Goal: Check status: Check status

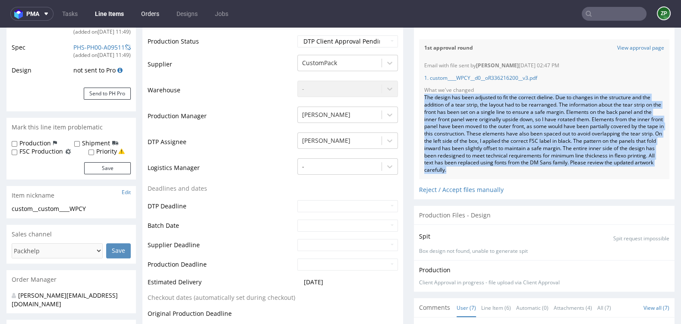
scroll to position [117, 0]
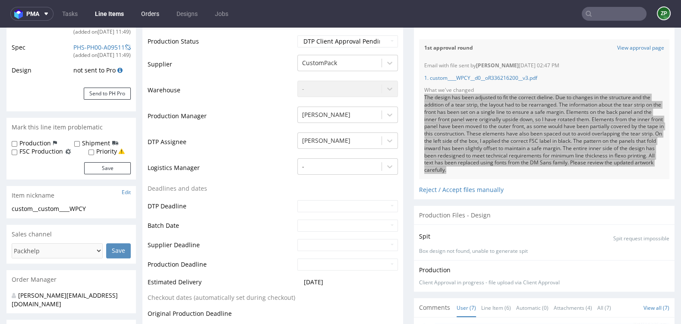
click at [144, 11] on link "Orders" at bounding box center [150, 14] width 29 height 14
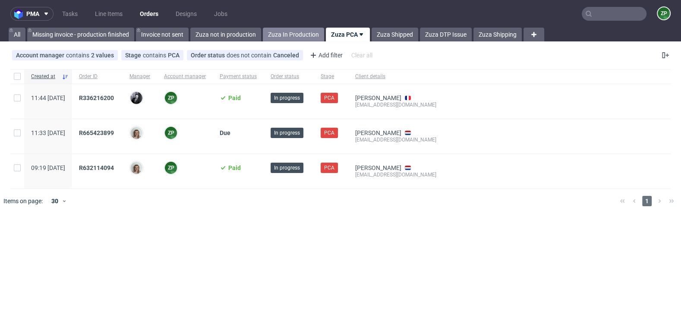
click at [283, 30] on link "Zuza In Production" at bounding box center [293, 35] width 61 height 14
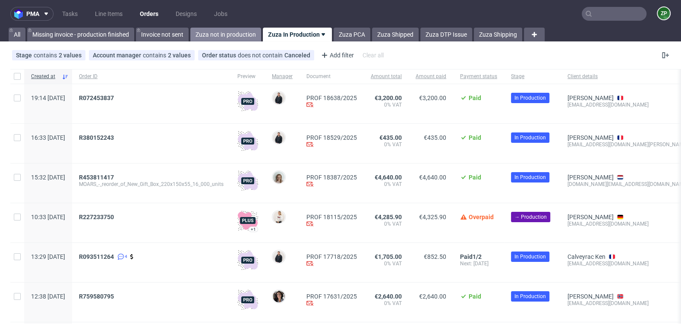
click at [217, 28] on link "Zuza not in production" at bounding box center [225, 35] width 71 height 14
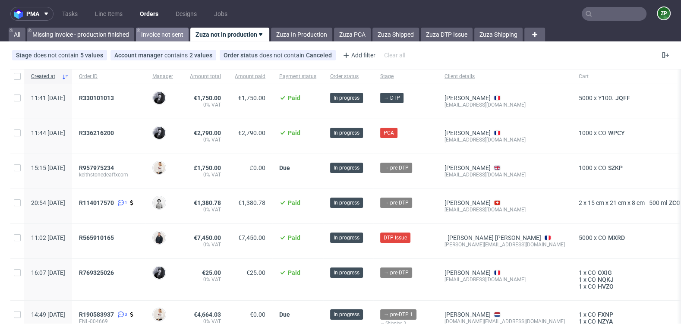
click at [165, 39] on link "Invoice not sent" at bounding box center [162, 35] width 53 height 14
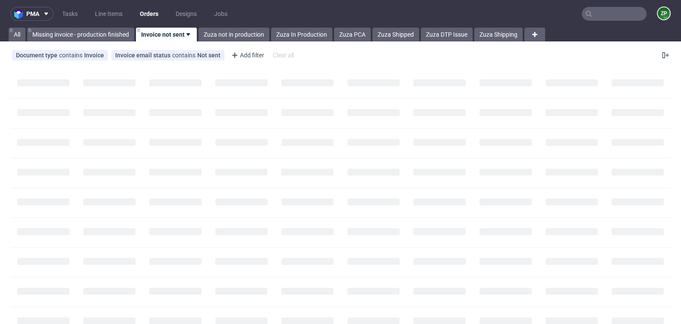
click at [237, 27] on nav "pma Tasks Line Items Orders Designs Jobs ZP" at bounding box center [340, 14] width 681 height 28
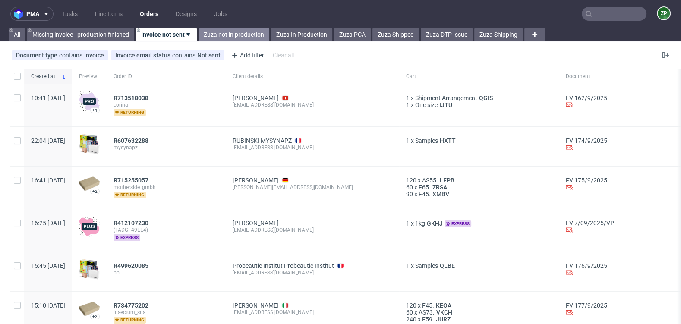
click at [234, 34] on link "Zuza not in production" at bounding box center [234, 35] width 71 height 14
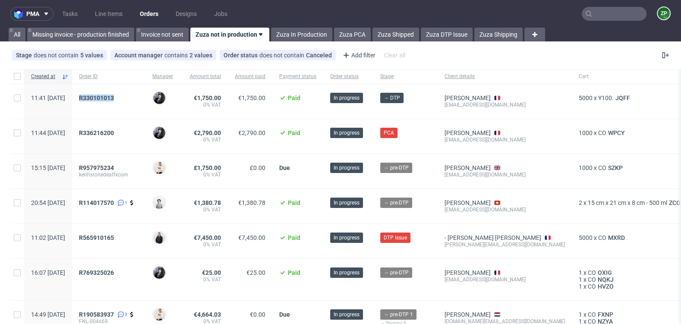
drag, startPoint x: 559, startPoint y: 103, endPoint x: 464, endPoint y: 104, distance: 95.4
click at [464, 104] on div "Ogier [PERSON_NAME] [PERSON_NAME][EMAIL_ADDRESS][DOMAIN_NAME]" at bounding box center [505, 101] width 134 height 35
copy div "[EMAIL_ADDRESS][DOMAIN_NAME]"
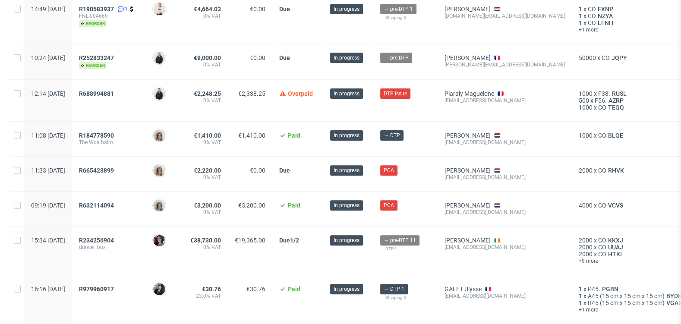
scroll to position [297, 0]
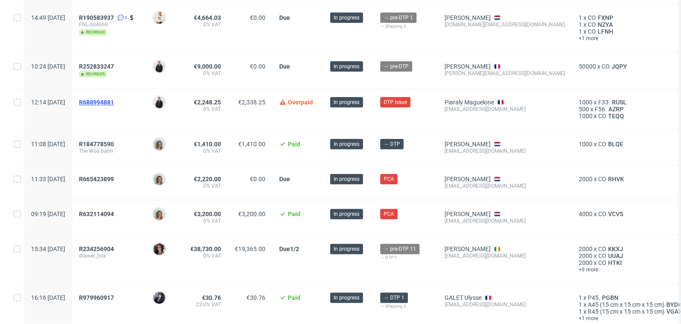
click at [114, 99] on span "R688994881" at bounding box center [96, 102] width 35 height 7
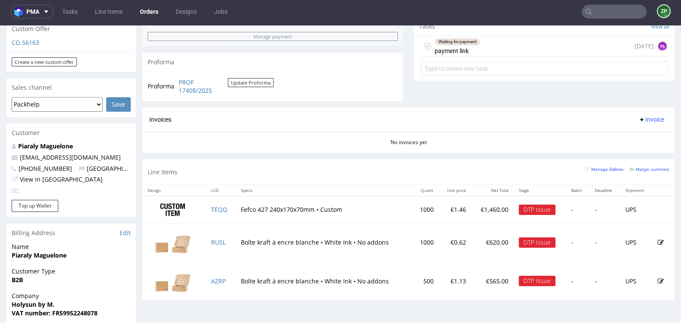
scroll to position [322, 0]
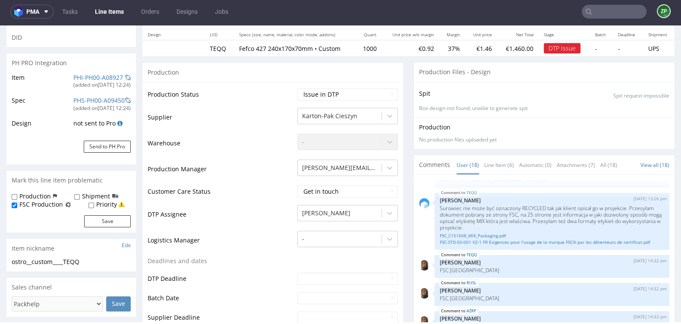
scroll to position [100, 0]
click at [330, 99] on select "Waiting for Artwork Waiting for Diecut Waiting for Mockup Waiting for DTP Waiti…" at bounding box center [348, 95] width 101 height 12
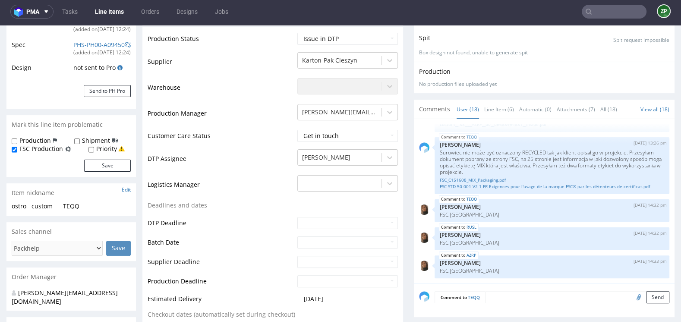
scroll to position [0, 0]
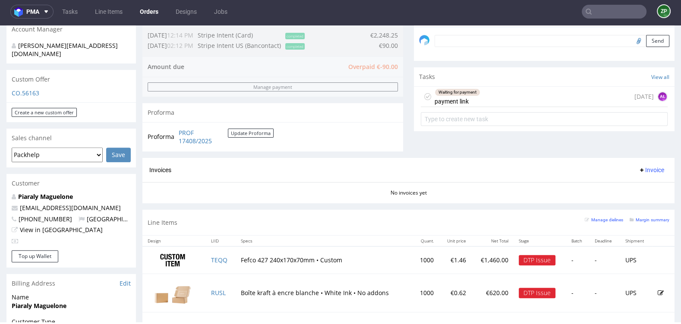
scroll to position [289, 0]
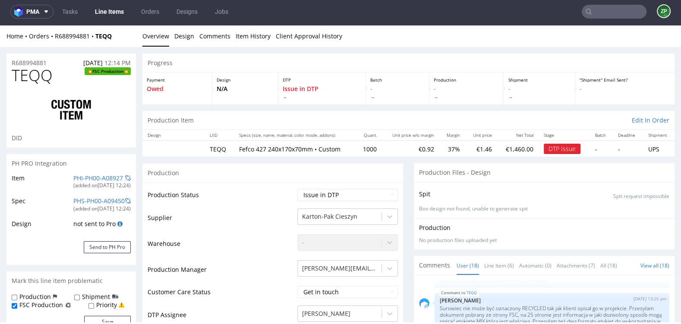
scroll to position [63, 0]
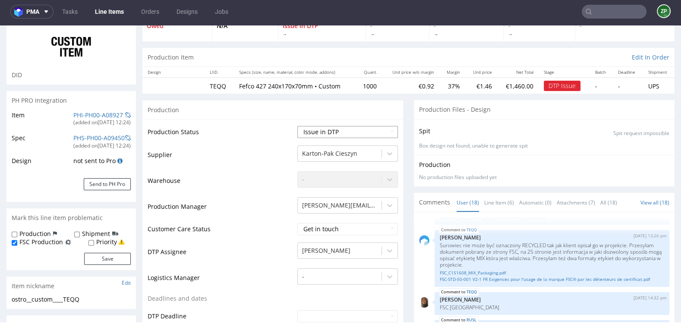
click at [350, 134] on select "Waiting for Artwork Waiting for Diecut Waiting for Mockup Waiting for DTP Waiti…" at bounding box center [348, 132] width 101 height 12
select select "back_for_dtp"
click at [298, 126] on select "Waiting for Artwork Waiting for Diecut Waiting for Mockup Waiting for DTP Waiti…" at bounding box center [348, 132] width 101 height 12
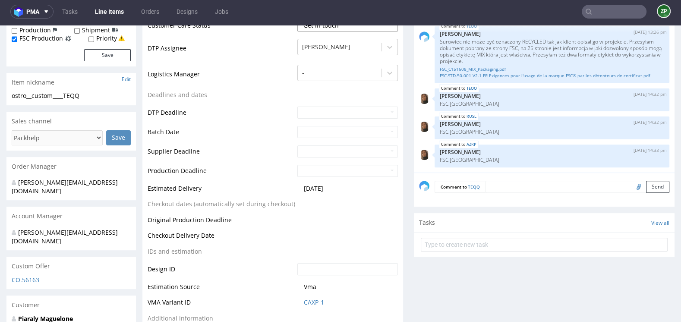
scroll to position [533, 0]
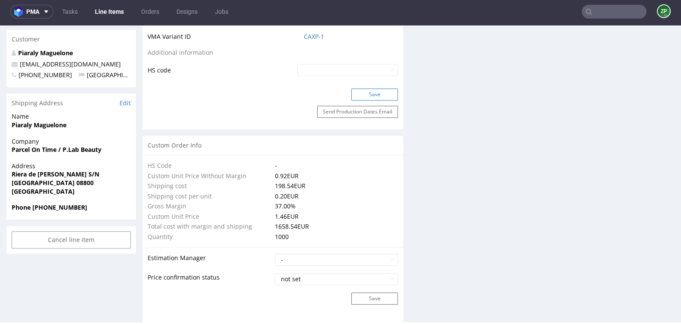
click at [369, 95] on button "Save" at bounding box center [375, 95] width 47 height 12
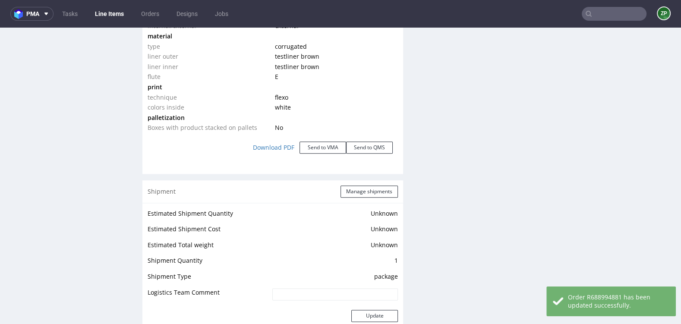
scroll to position [0, 0]
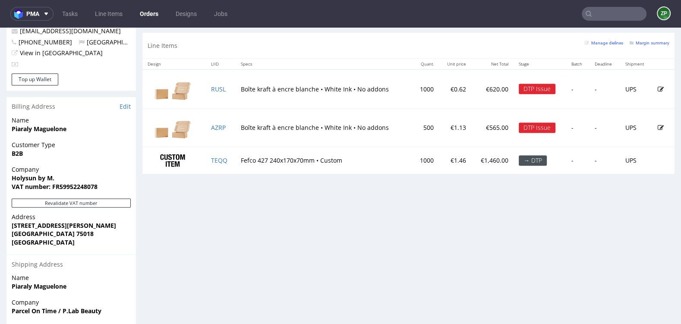
scroll to position [418, 0]
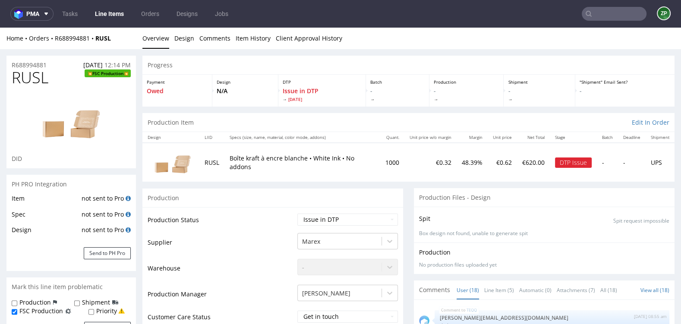
scroll to position [526, 0]
click at [340, 222] on select "Waiting for Artwork Waiting for Diecut Waiting for Mockup Waiting for DTP Waiti…" at bounding box center [348, 220] width 101 height 12
click at [298, 214] on select "Waiting for Artwork Waiting for Diecut Waiting for Mockup Waiting for DTP Waiti…" at bounding box center [348, 220] width 101 height 12
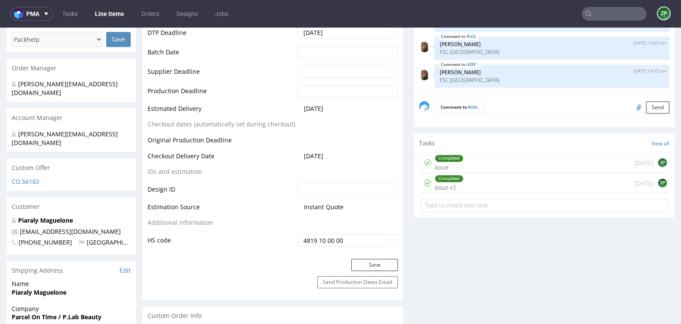
scroll to position [407, 0]
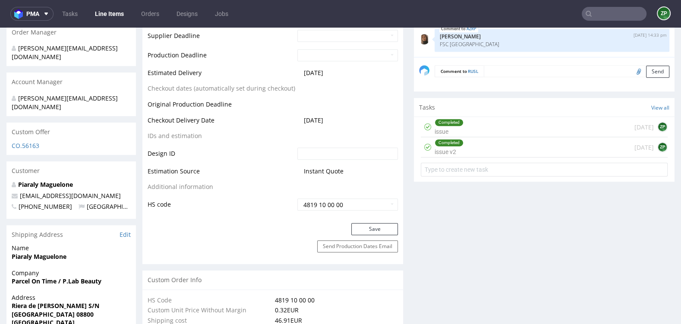
click at [353, 225] on button "Save" at bounding box center [375, 229] width 47 height 12
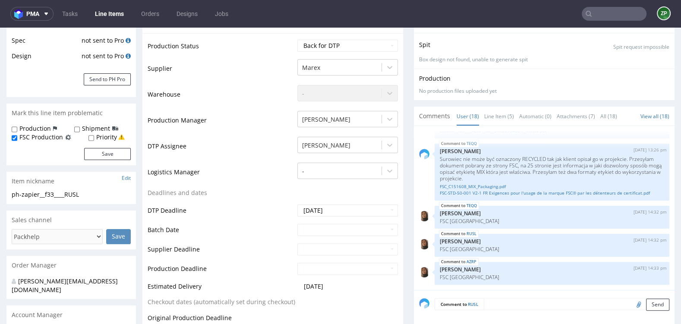
scroll to position [0, 0]
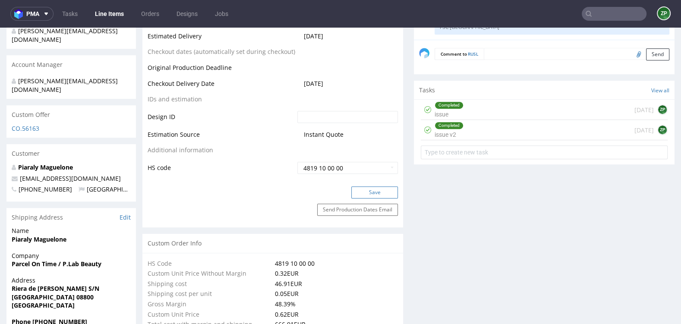
click at [359, 193] on button "Save" at bounding box center [375, 193] width 47 height 12
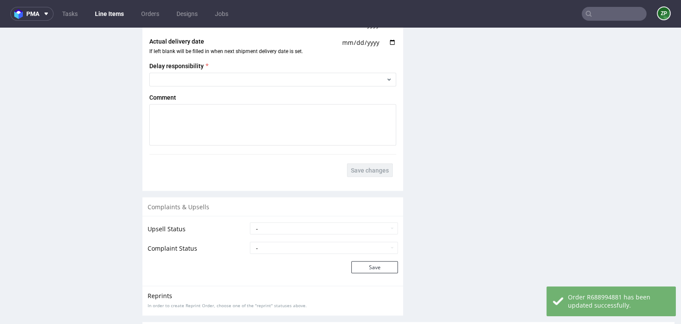
scroll to position [1518, 0]
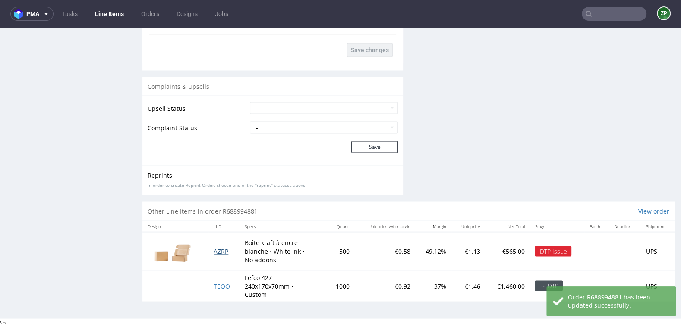
click at [217, 248] on span "AZRP" at bounding box center [221, 251] width 15 height 8
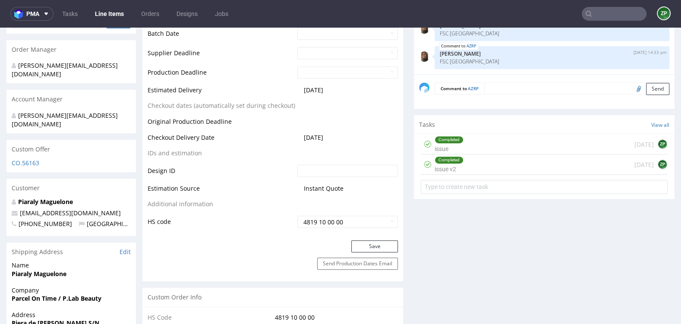
scroll to position [24, 0]
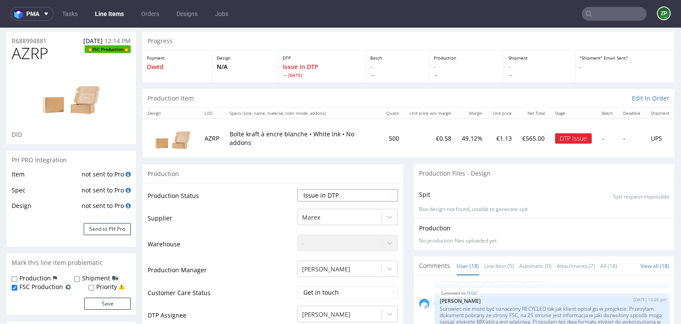
click at [336, 197] on select "Waiting for Artwork Waiting for Diecut Waiting for Mockup Waiting for DTP Waiti…" at bounding box center [348, 196] width 101 height 12
select select "dtp_waiting_for_check"
click at [298, 190] on select "Waiting for Artwork Waiting for Diecut Waiting for Mockup Waiting for DTP Waiti…" at bounding box center [348, 196] width 101 height 12
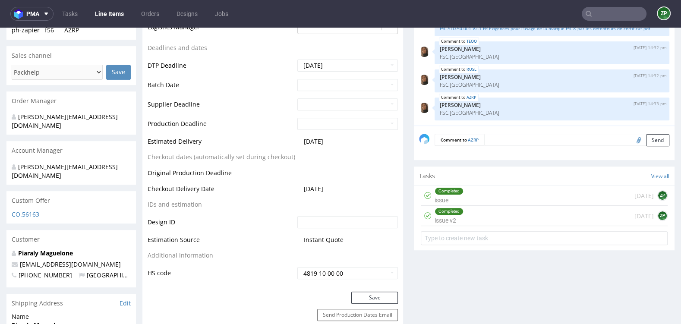
scroll to position [338, 0]
click at [375, 299] on button "Save" at bounding box center [375, 298] width 47 height 12
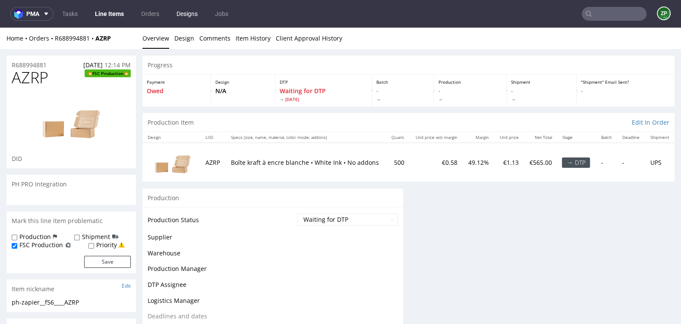
scroll to position [271, 0]
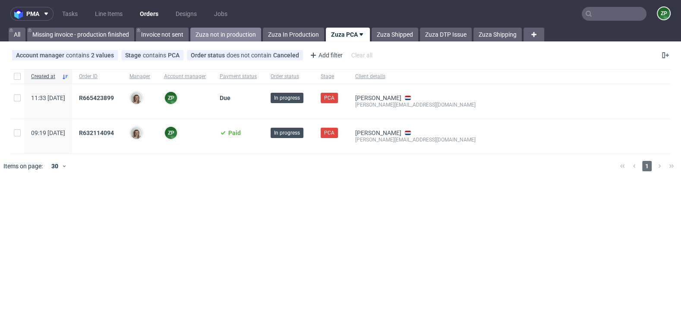
click at [204, 33] on link "Zuza not in production" at bounding box center [225, 35] width 71 height 14
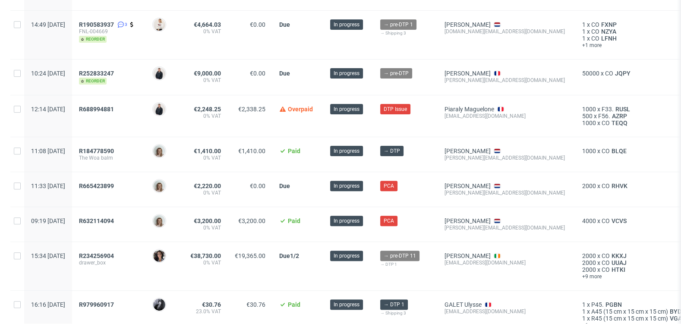
scroll to position [413, 0]
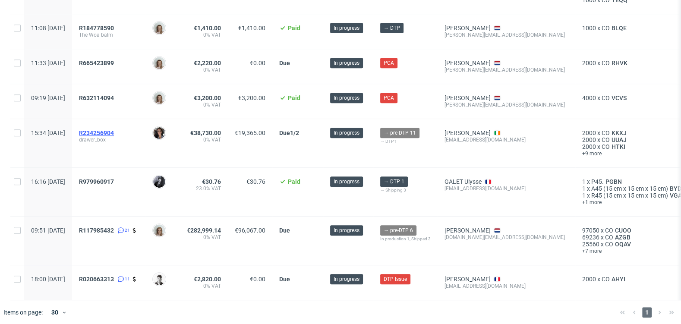
click at [114, 131] on span "R234256904" at bounding box center [96, 133] width 35 height 7
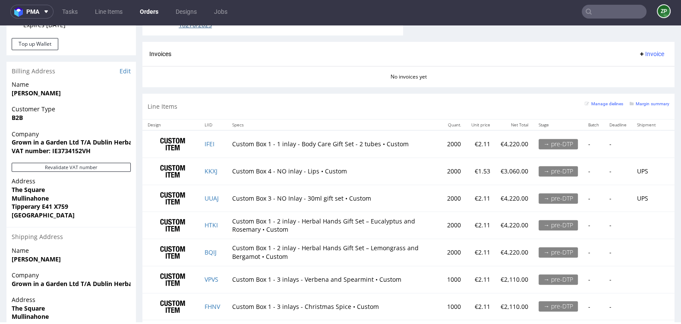
scroll to position [505, 0]
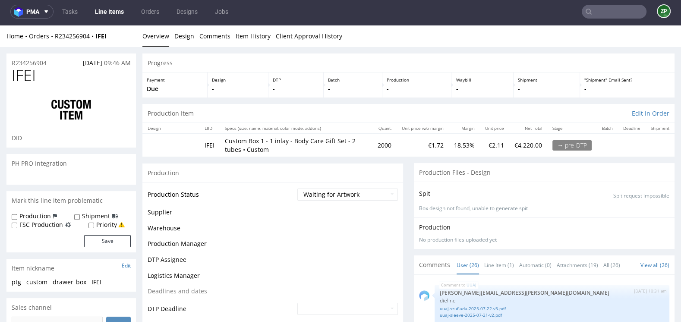
scroll to position [810, 0]
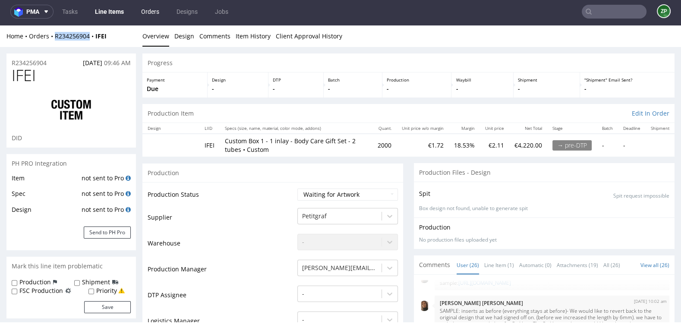
click at [143, 15] on link "Orders" at bounding box center [150, 12] width 29 height 14
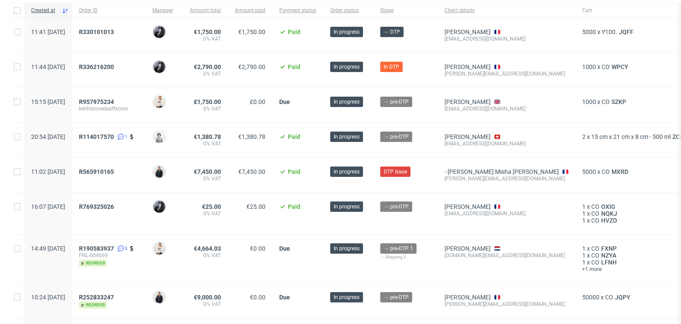
scroll to position [81, 0]
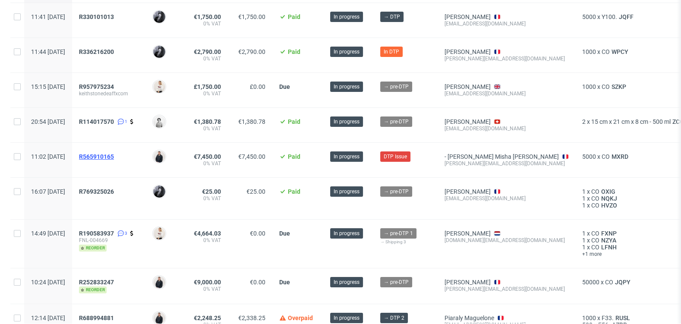
click at [114, 154] on span "R565910165" at bounding box center [96, 156] width 35 height 7
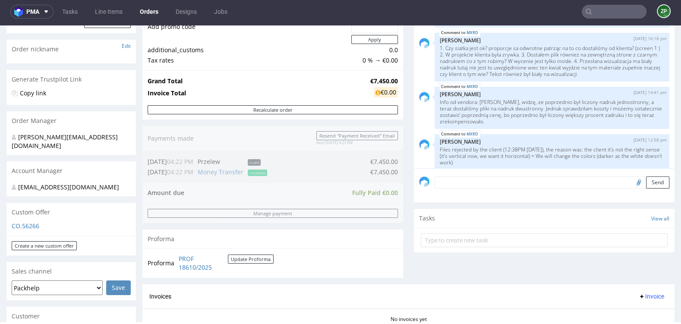
scroll to position [514, 0]
